Goal: Information Seeking & Learning: Learn about a topic

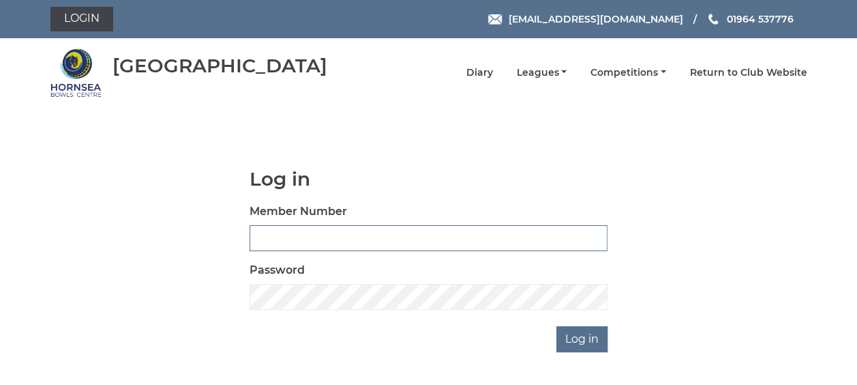
click at [276, 239] on input "Member Number" at bounding box center [429, 238] width 358 height 26
type input "035"
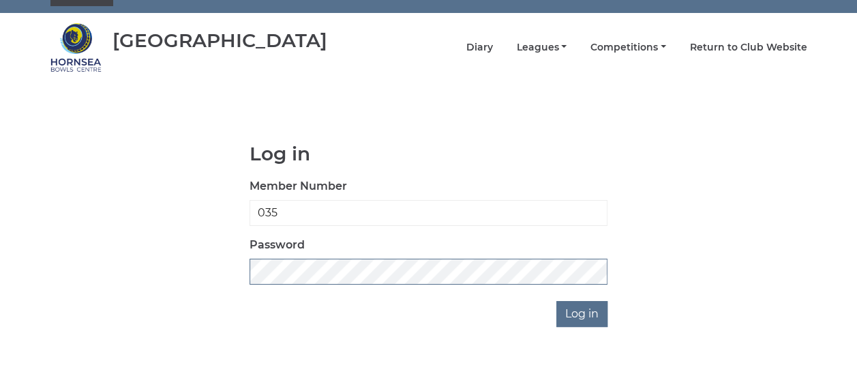
scroll to position [27, 0]
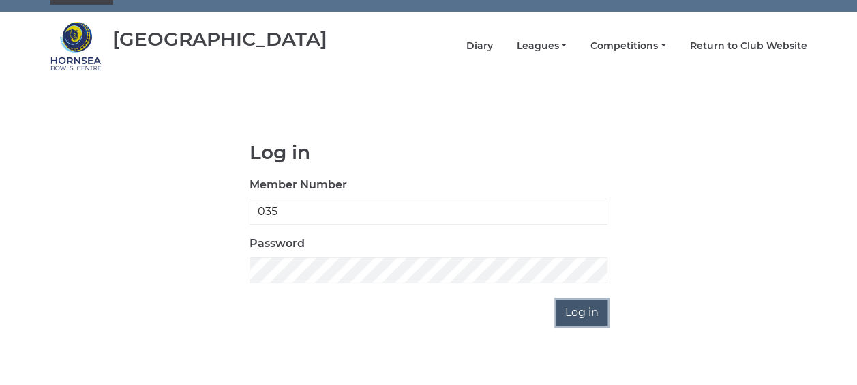
click at [581, 319] on input "Log in" at bounding box center [582, 312] width 51 height 26
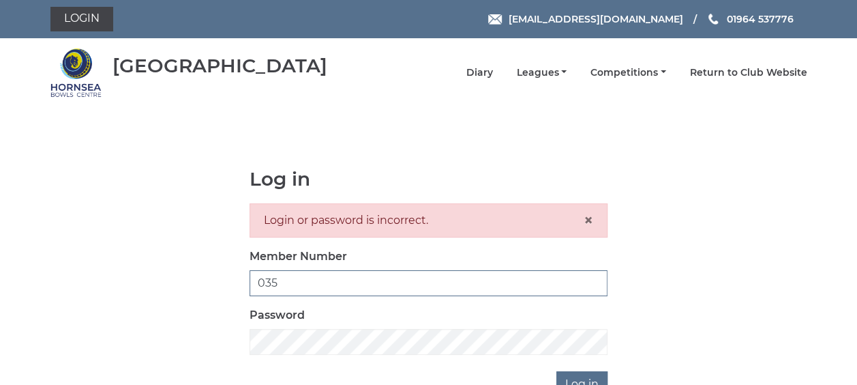
click at [303, 280] on input "035" at bounding box center [429, 283] width 358 height 26
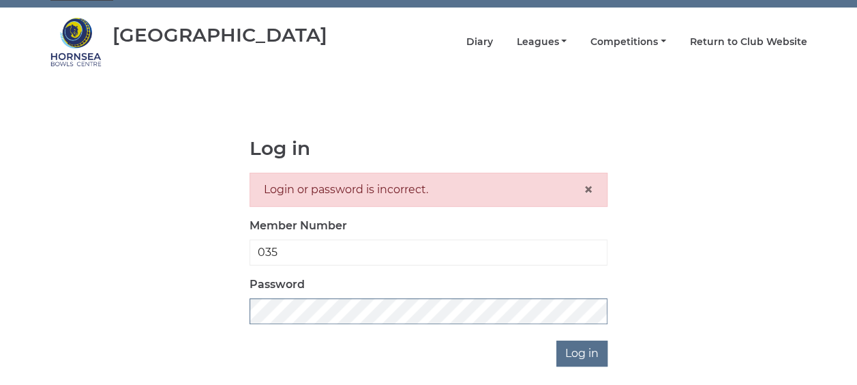
scroll to position [25, 0]
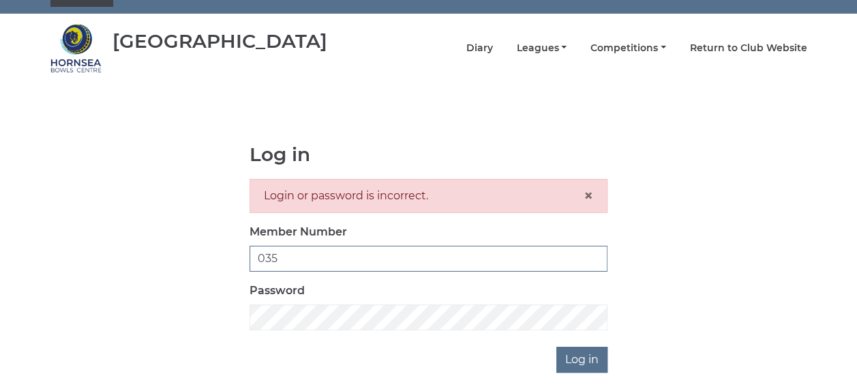
click at [405, 251] on input "035" at bounding box center [429, 259] width 358 height 26
type input "0358"
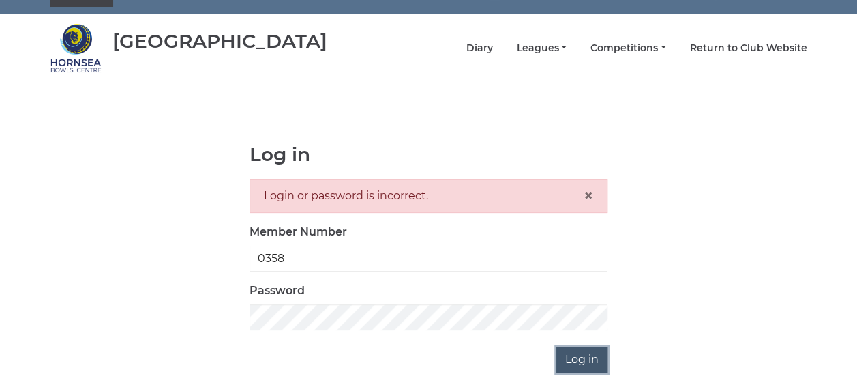
click at [583, 353] on input "Log in" at bounding box center [582, 359] width 51 height 26
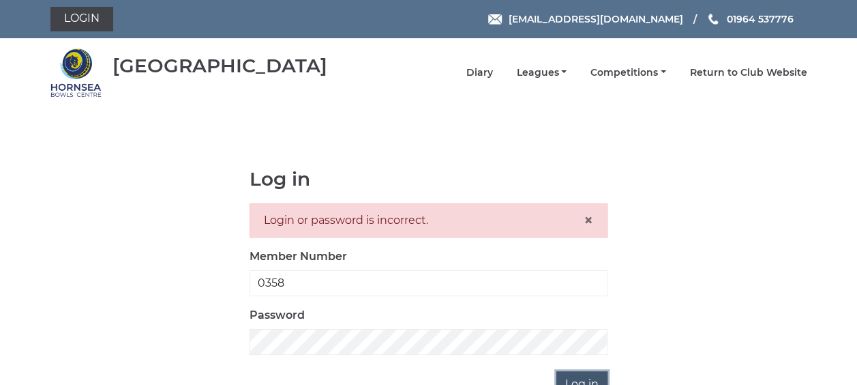
click at [582, 379] on input "Log in" at bounding box center [582, 384] width 51 height 26
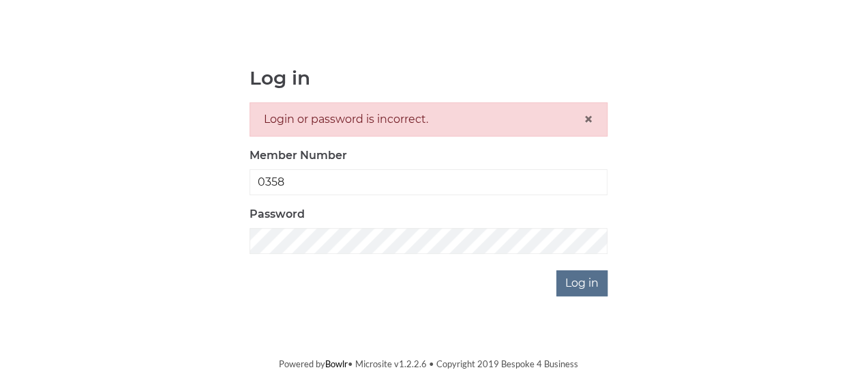
scroll to position [124, 0]
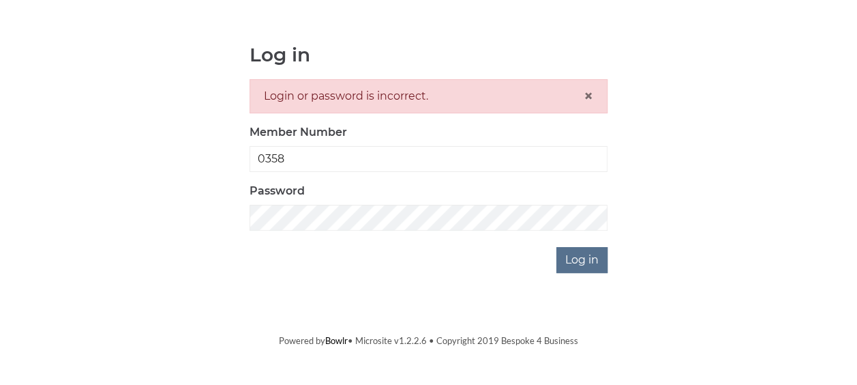
click at [606, 269] on div at bounding box center [486, 307] width 280 height 155
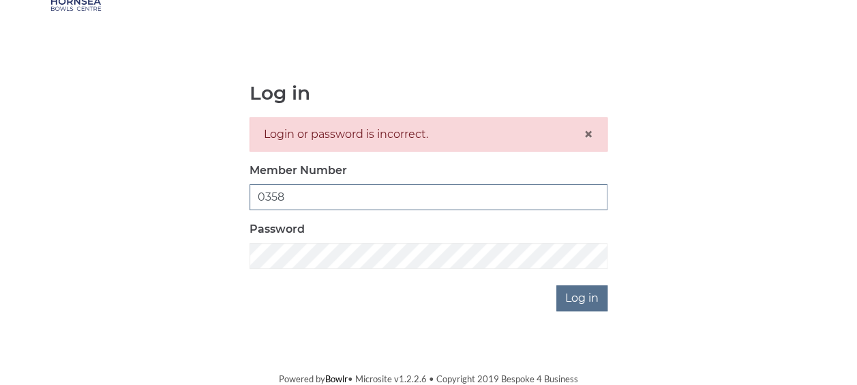
click at [297, 194] on input "0358" at bounding box center [429, 197] width 358 height 26
type input "0"
type input "tsellers"
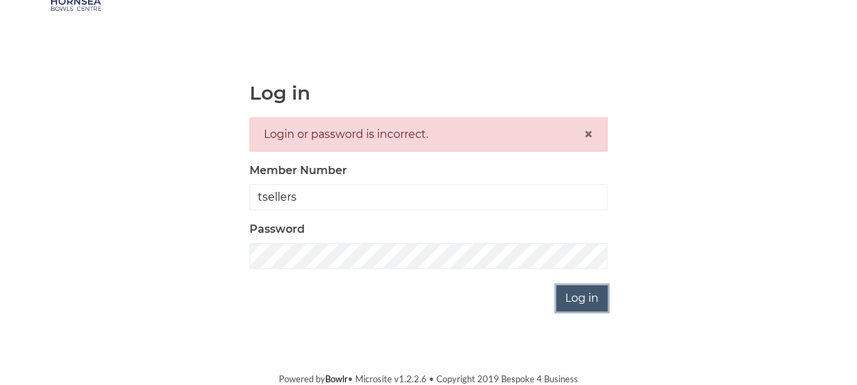
click at [582, 297] on input "Log in" at bounding box center [582, 298] width 51 height 26
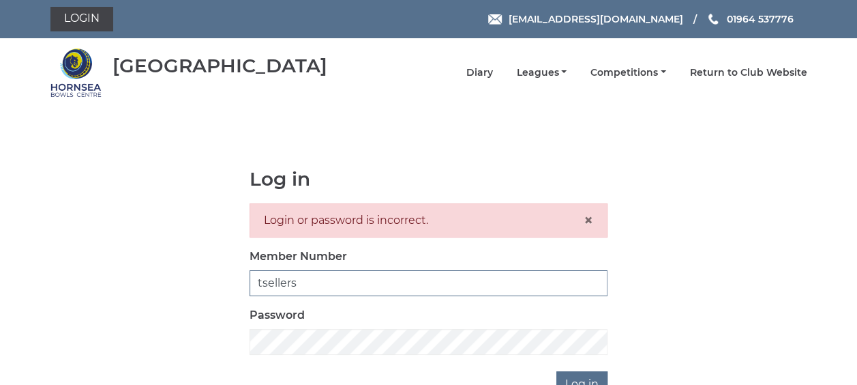
click at [351, 285] on input "tsellers" at bounding box center [429, 283] width 358 height 26
type input "[EMAIL_ADDRESS][DOMAIN_NAME]"
click at [597, 372] on input "Log in" at bounding box center [582, 384] width 51 height 26
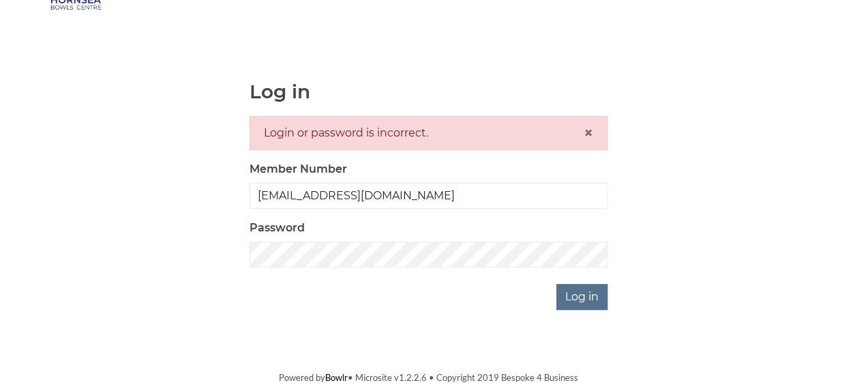
click at [754, 288] on div "Log in Login or password is incorrect. × Member Number terry7@terry7.karoo.co.u…" at bounding box center [428, 195] width 757 height 228
click at [578, 299] on input "Log in" at bounding box center [582, 298] width 51 height 26
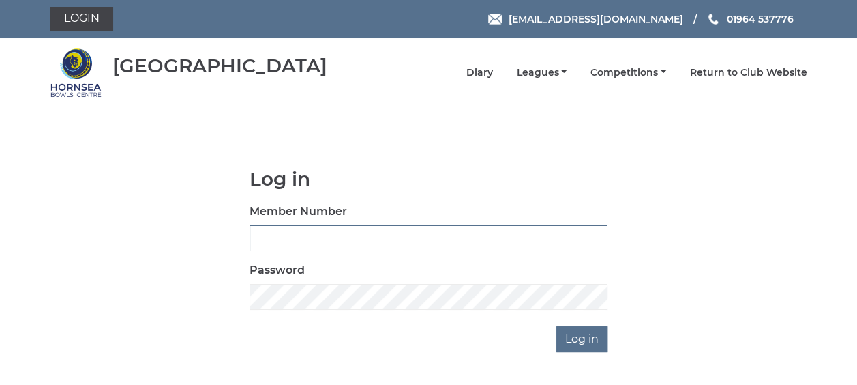
click at [349, 232] on input "Member Number" at bounding box center [429, 238] width 358 height 26
click at [546, 75] on link "Leagues" at bounding box center [541, 74] width 50 height 13
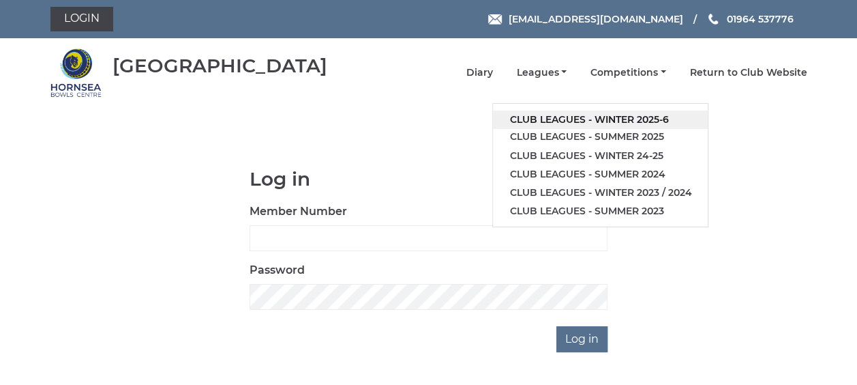
click at [548, 121] on link "Club leagues - Winter 2025-6" at bounding box center [600, 119] width 215 height 18
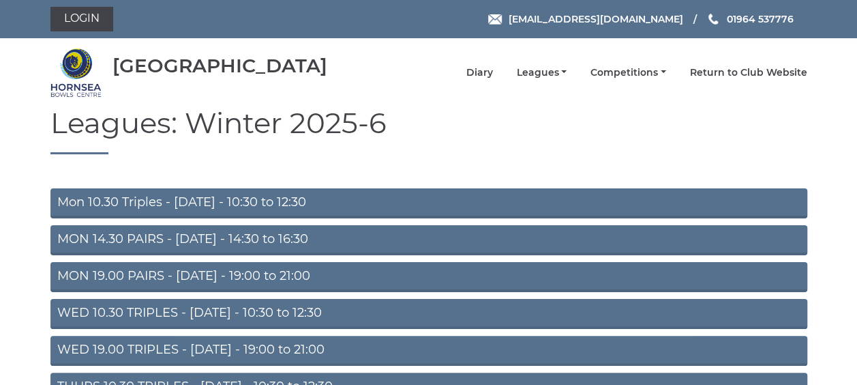
click at [181, 277] on link "MON 19.00 PAIRS - Monday - 19:00 to 21:00" at bounding box center [428, 277] width 757 height 30
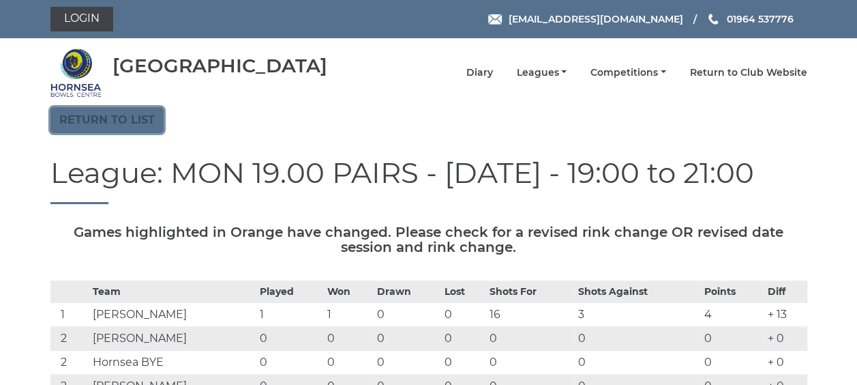
click at [105, 123] on link "Return to list" at bounding box center [106, 120] width 113 height 26
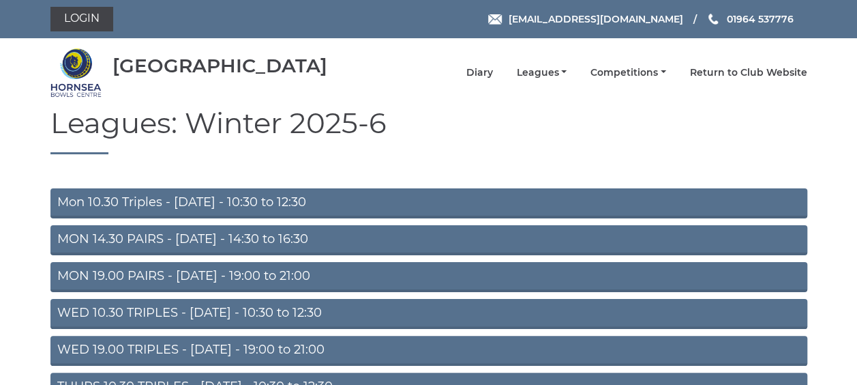
click at [106, 345] on link "WED 19.00 TRIPLES - [DATE] - 19:00 to 21:00" at bounding box center [428, 351] width 757 height 30
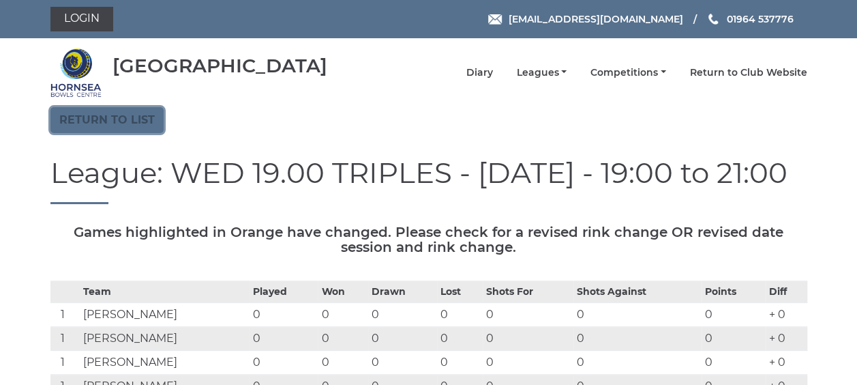
click at [131, 115] on link "Return to list" at bounding box center [106, 120] width 113 height 26
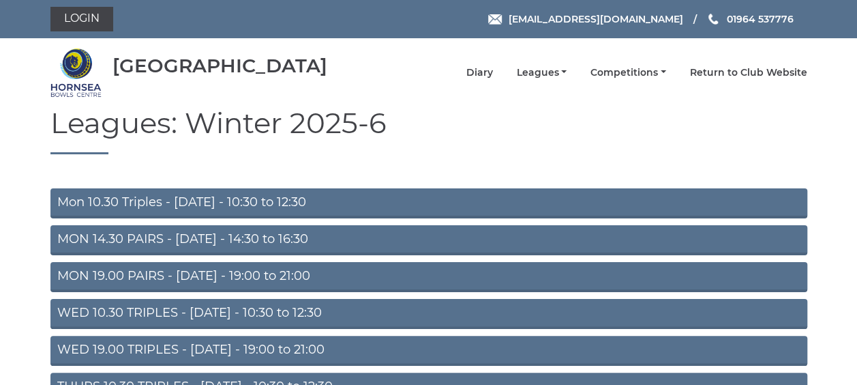
click at [108, 280] on link "MON 19.00 PAIRS - [DATE] - 19:00 to 21:00" at bounding box center [428, 277] width 757 height 30
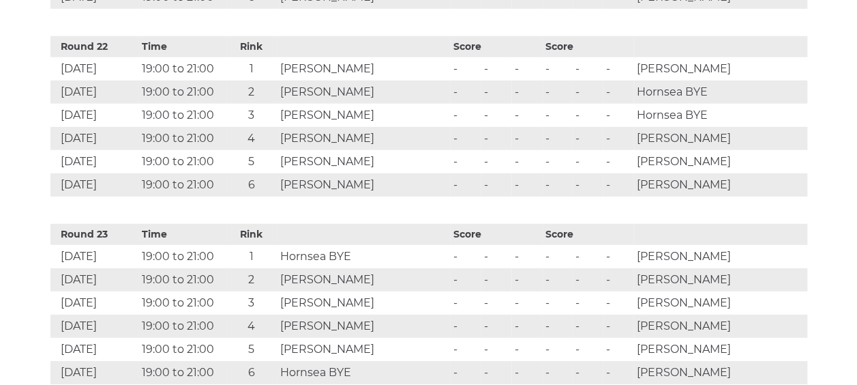
scroll to position [4609, 0]
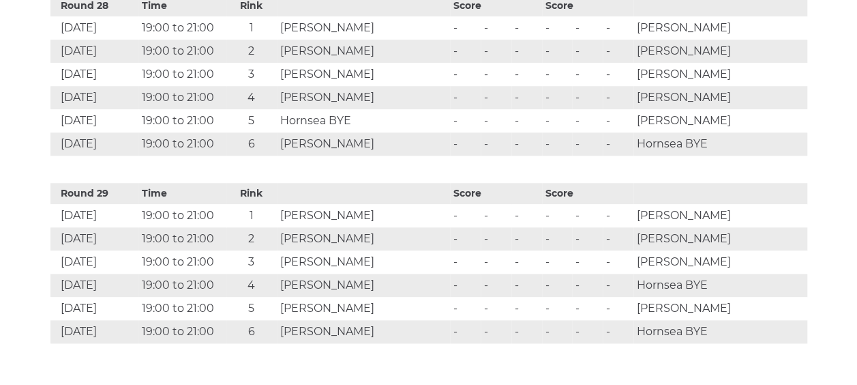
scroll to position [5778, 0]
